Goal: Information Seeking & Learning: Learn about a topic

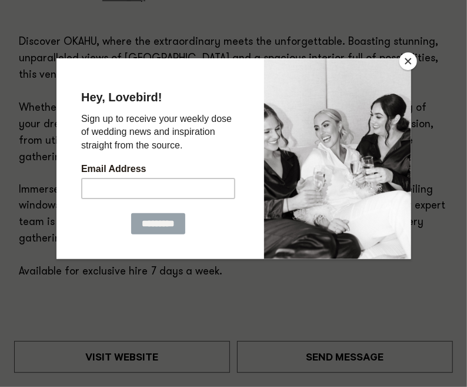
scroll to position [769, 0]
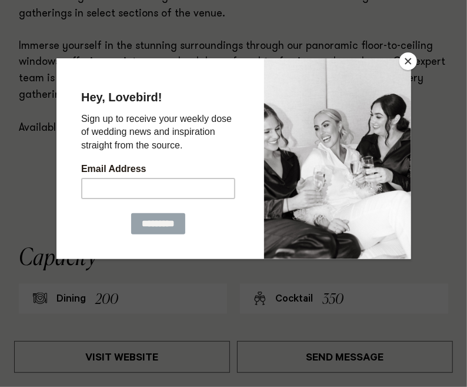
click at [409, 59] on button "Close" at bounding box center [409, 61] width 18 height 18
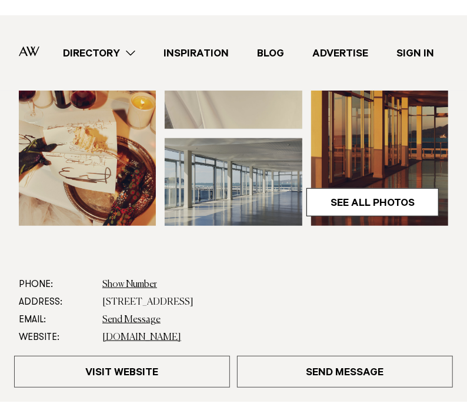
scroll to position [273, 0]
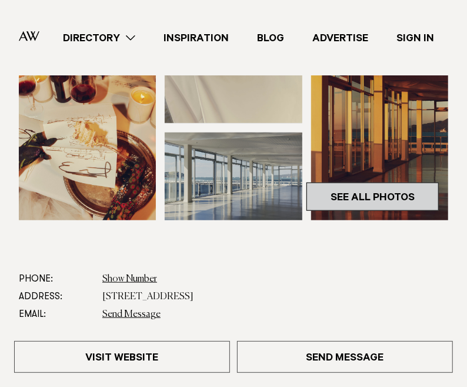
click at [370, 198] on link "See All Photos" at bounding box center [373, 196] width 132 height 28
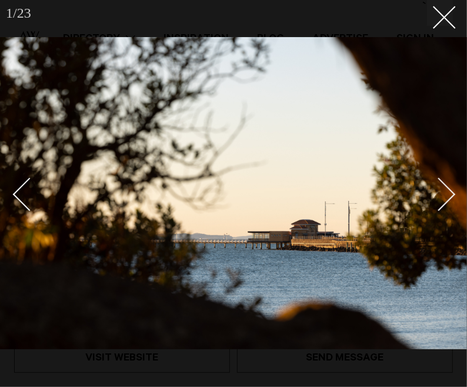
click at [450, 197] on div "Next slide" at bounding box center [440, 194] width 34 height 34
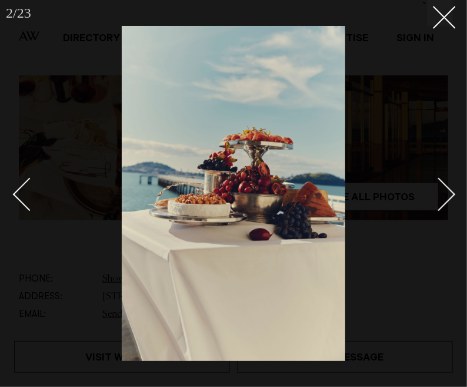
click at [450, 197] on div "Next slide" at bounding box center [440, 194] width 34 height 34
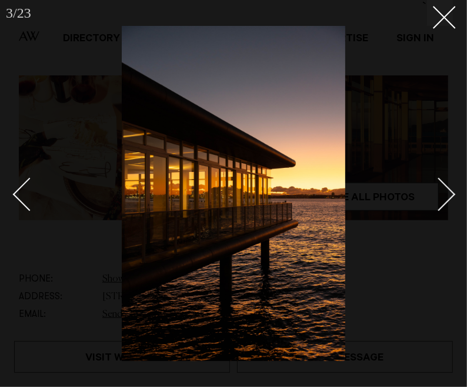
click at [450, 197] on div "Next slide" at bounding box center [440, 194] width 34 height 34
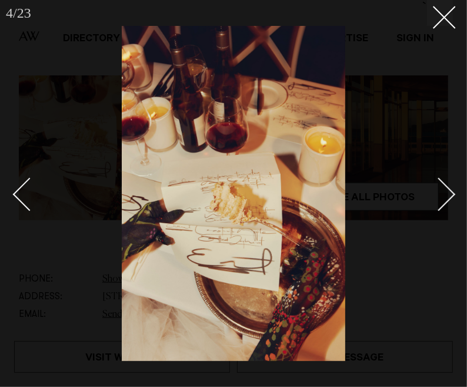
click at [450, 197] on div "Next slide" at bounding box center [440, 194] width 34 height 34
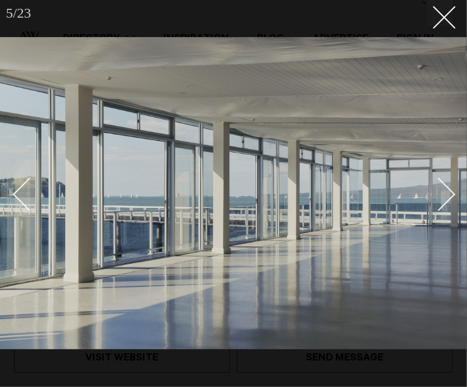
click at [450, 197] on div "Next slide" at bounding box center [440, 194] width 34 height 34
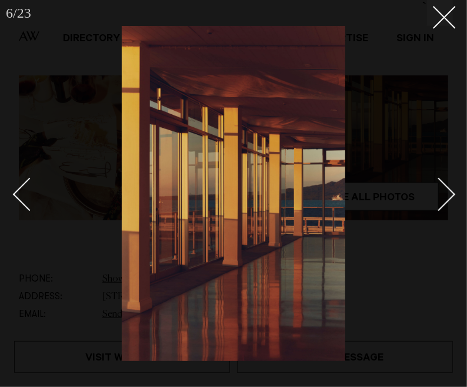
click at [450, 197] on div "Next slide" at bounding box center [440, 194] width 34 height 34
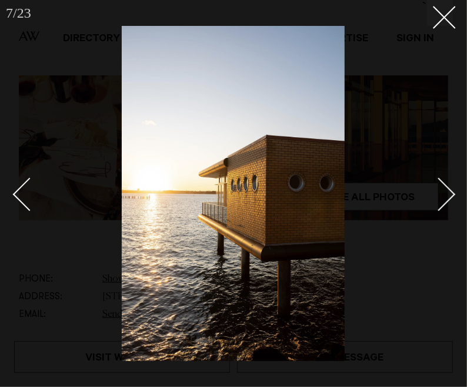
click at [450, 197] on div "Next slide" at bounding box center [440, 194] width 34 height 34
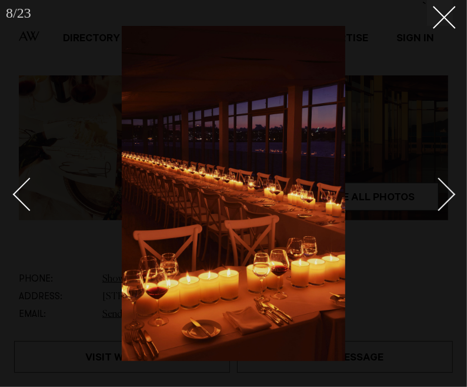
click at [447, 200] on div "Next slide" at bounding box center [440, 194] width 34 height 34
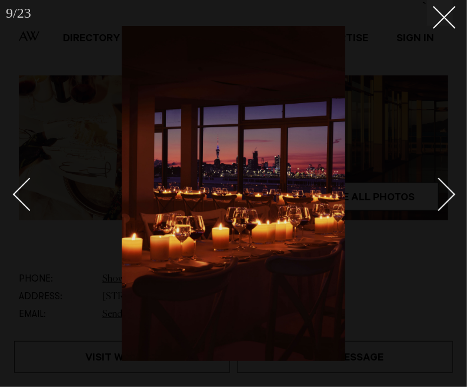
click at [447, 200] on div "Next slide" at bounding box center [440, 194] width 34 height 34
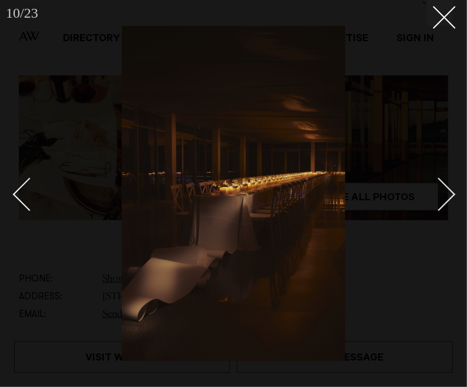
click at [447, 200] on div "Next slide" at bounding box center [440, 194] width 34 height 34
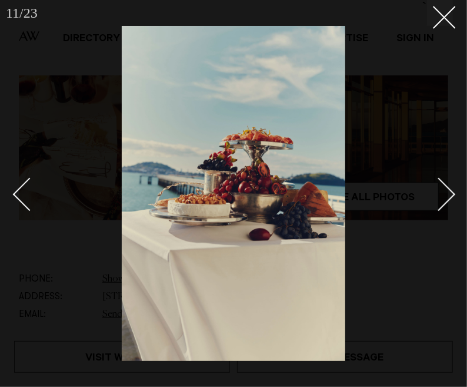
click at [447, 200] on div "Next slide" at bounding box center [440, 194] width 34 height 34
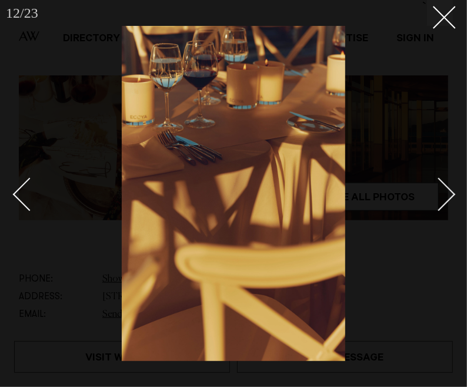
click at [447, 200] on div "Next slide" at bounding box center [440, 194] width 34 height 34
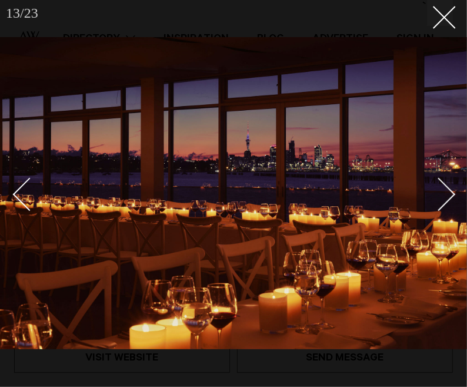
click at [446, 201] on div "Next slide" at bounding box center [440, 194] width 34 height 34
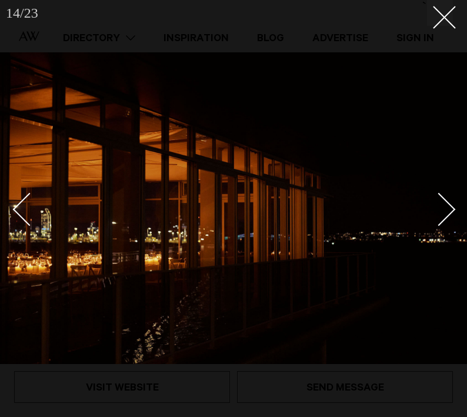
click at [454, 15] on div at bounding box center [233, 208] width 467 height 417
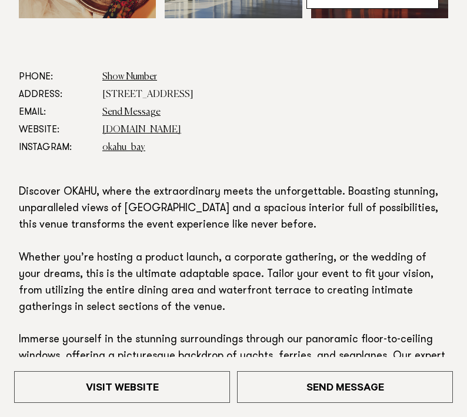
scroll to position [478, 0]
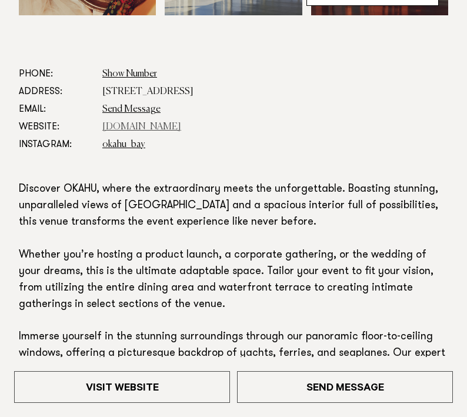
click at [151, 129] on link "[DOMAIN_NAME]" at bounding box center [141, 126] width 79 height 9
